Goal: Task Accomplishment & Management: Manage account settings

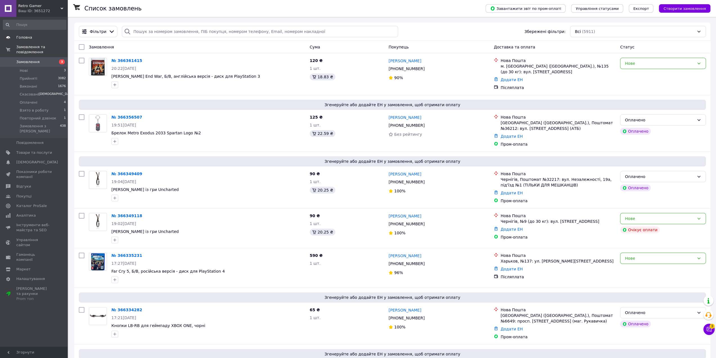
click at [29, 37] on span "Головна" at bounding box center [24, 37] width 16 height 5
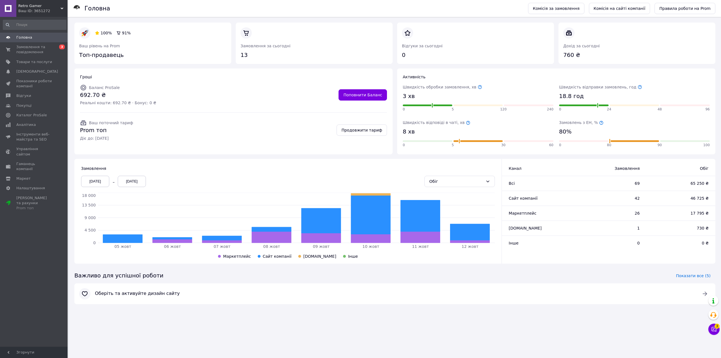
click at [598, 123] on div "Замовлень з ЕН, % 80% 0 80 90 100" at bounding box center [634, 134] width 151 height 29
click at [599, 123] on icon at bounding box center [601, 122] width 5 height 5
click at [31, 48] on span "Замовлення та повідомлення" at bounding box center [34, 49] width 36 height 10
